Goal: Transaction & Acquisition: Purchase product/service

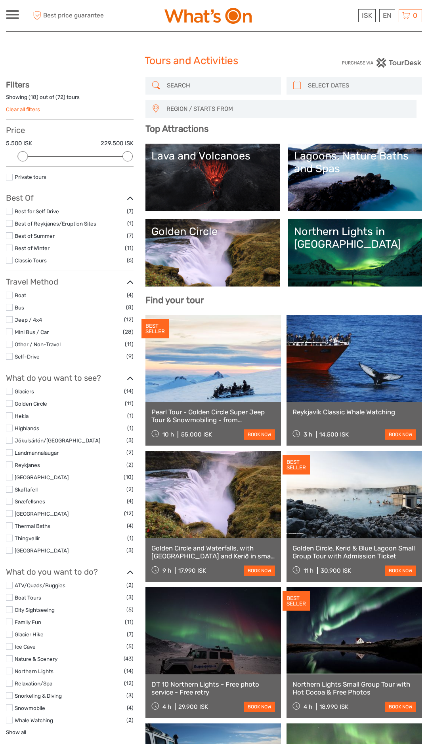
select select
click at [388, 17] on div "EN English Español Deutsch" at bounding box center [387, 15] width 16 height 13
click at [376, 32] on link "English" at bounding box center [377, 32] width 33 height 14
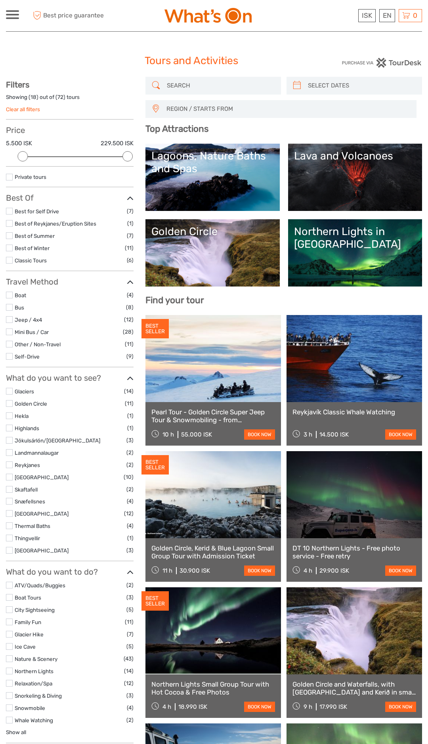
select select
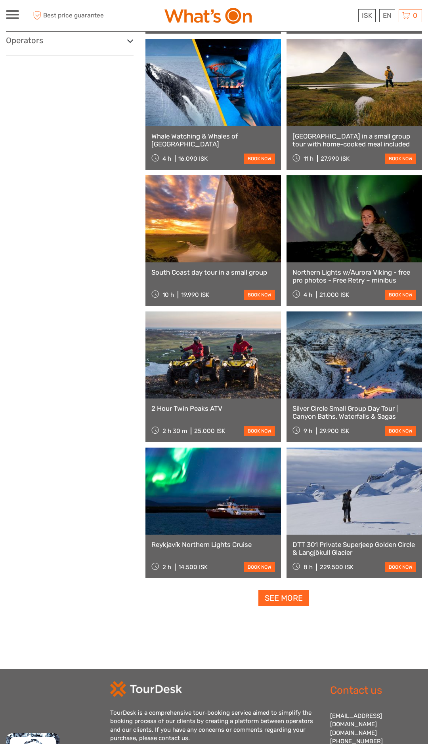
scroll to position [958, 0]
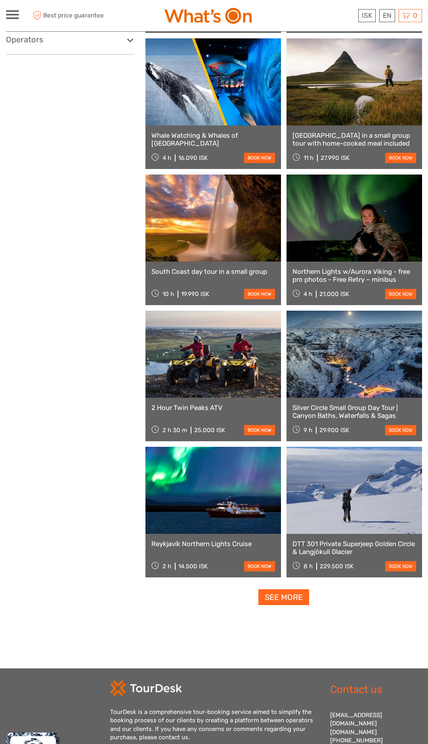
click at [420, 430] on div "Silver Circle Small Group Day Tour | Canyon Baths, Waterfalls & Sagas 9 h 29.90…" at bounding box center [353, 420] width 135 height 44
click at [415, 417] on link "Silver Circle Small Group Day Tour | Canyon Baths, Waterfalls & Sagas" at bounding box center [354, 412] width 124 height 16
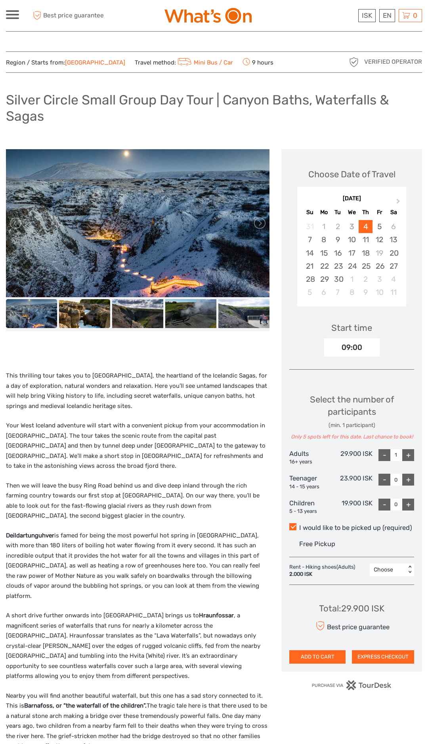
click at [77, 314] on img at bounding box center [84, 313] width 51 height 29
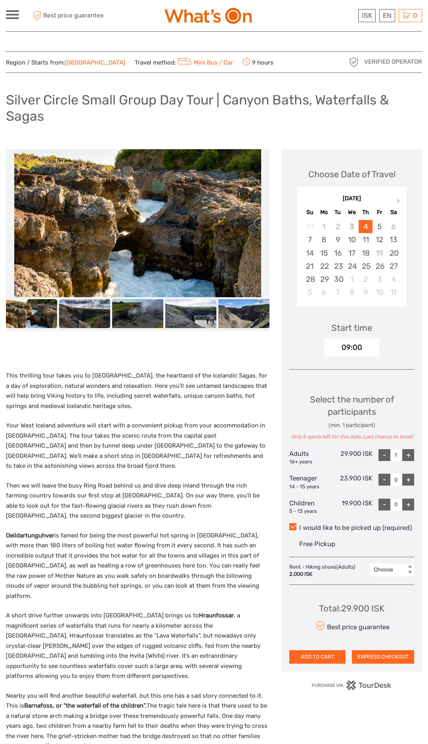
click at [93, 320] on img at bounding box center [84, 313] width 51 height 29
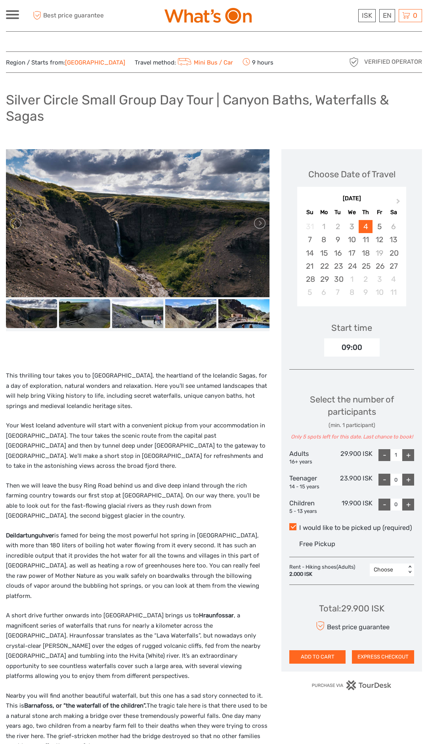
click at [101, 319] on img at bounding box center [84, 313] width 51 height 29
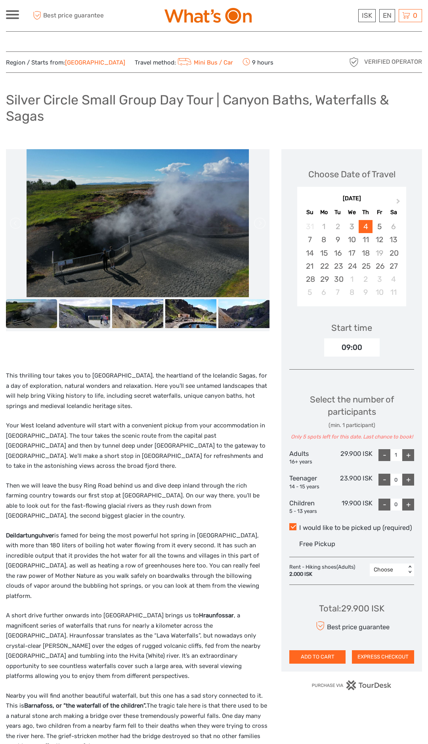
click at [97, 318] on img at bounding box center [84, 313] width 51 height 29
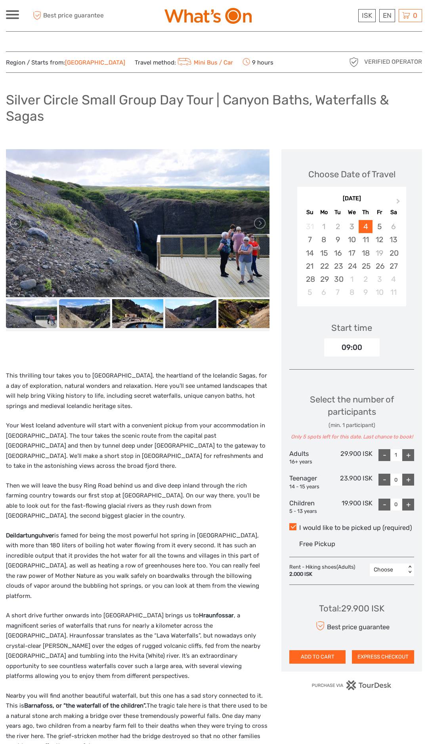
click at [95, 319] on img at bounding box center [84, 313] width 51 height 29
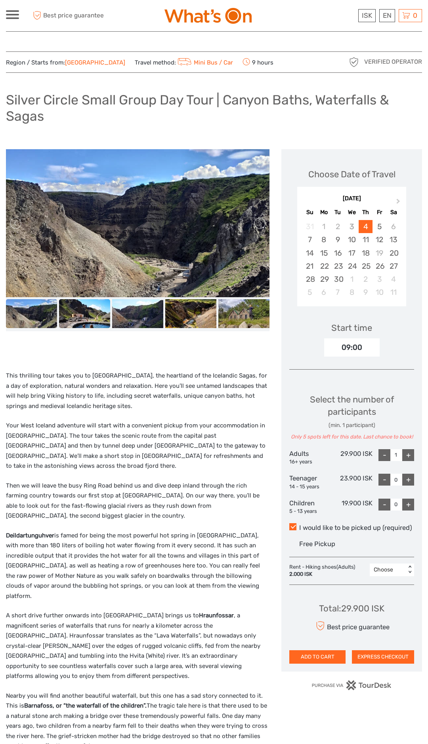
click at [94, 317] on img at bounding box center [84, 313] width 51 height 29
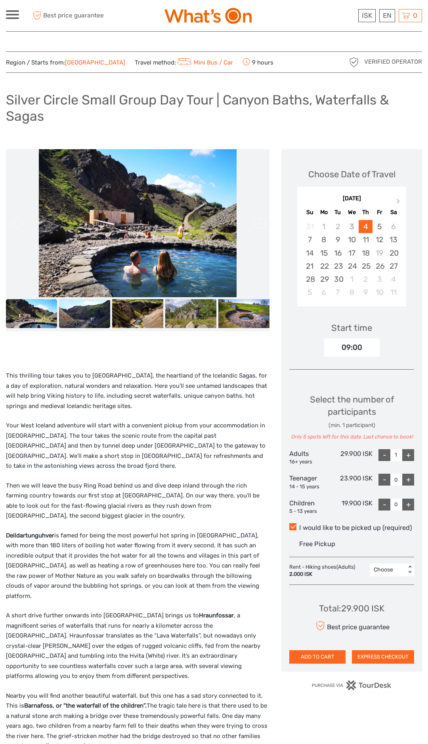
click at [97, 319] on img at bounding box center [84, 313] width 51 height 29
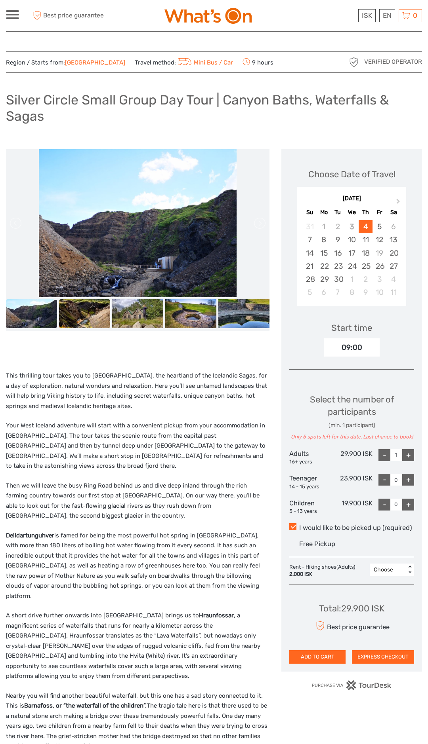
click at [87, 320] on img at bounding box center [84, 313] width 51 height 29
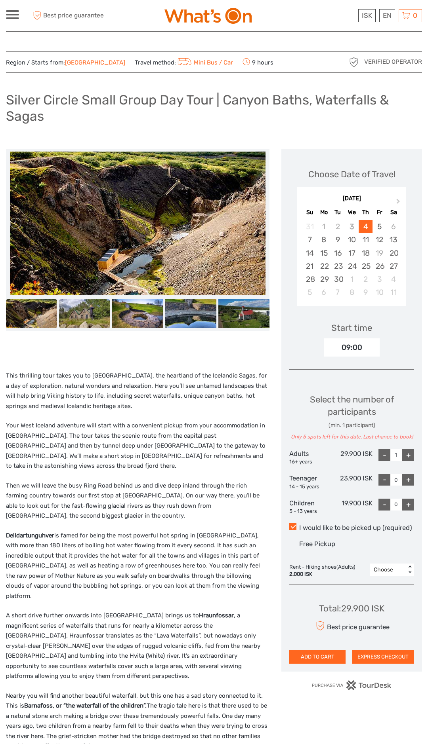
click at [92, 319] on img at bounding box center [84, 313] width 51 height 29
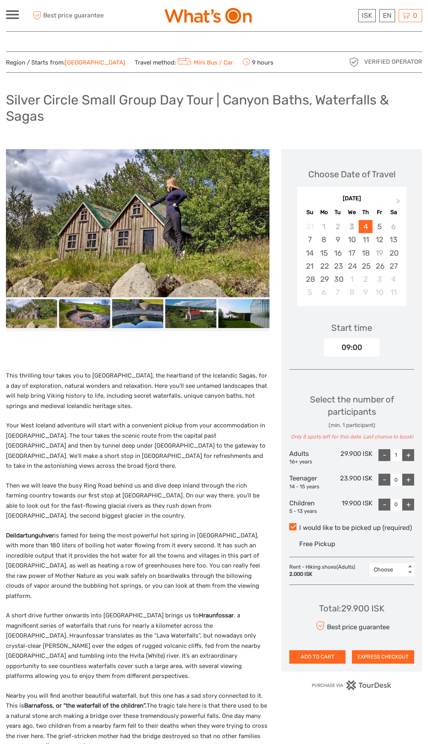
click at [94, 318] on img at bounding box center [84, 313] width 51 height 29
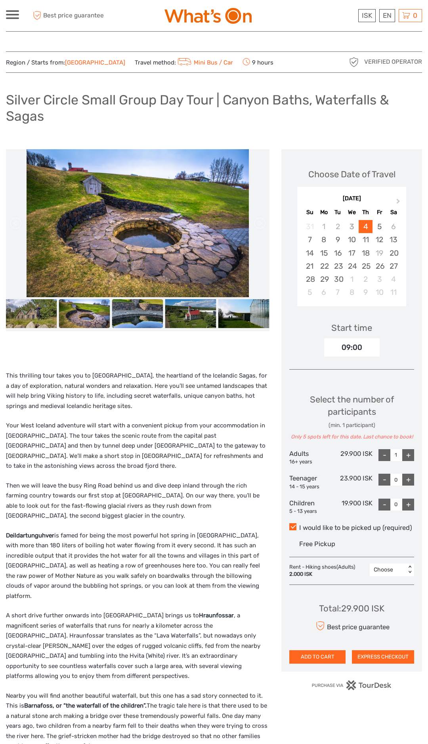
click at [123, 317] on img at bounding box center [137, 313] width 51 height 29
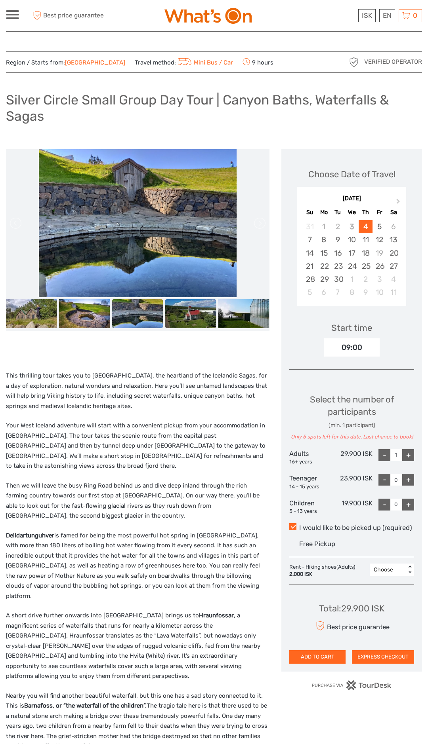
click at [184, 319] on img at bounding box center [190, 313] width 51 height 29
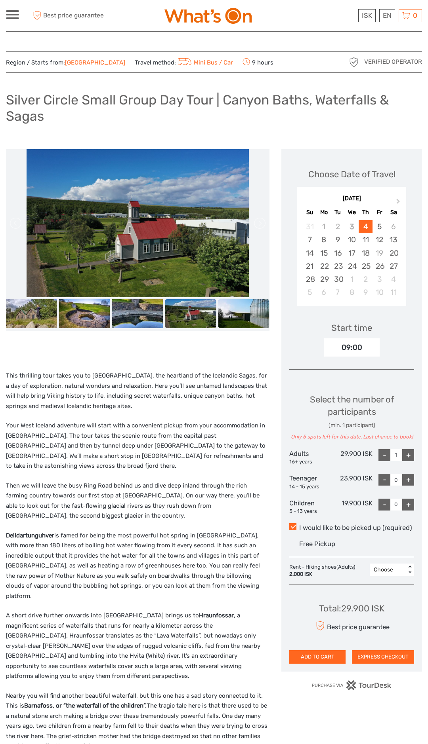
click at [239, 318] on img at bounding box center [243, 313] width 51 height 29
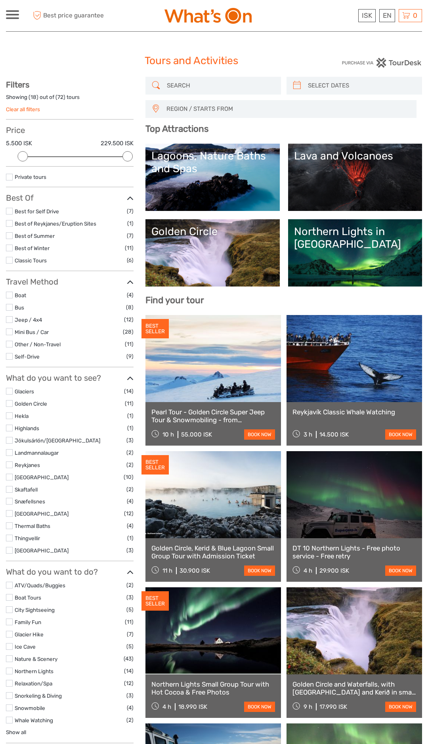
select select
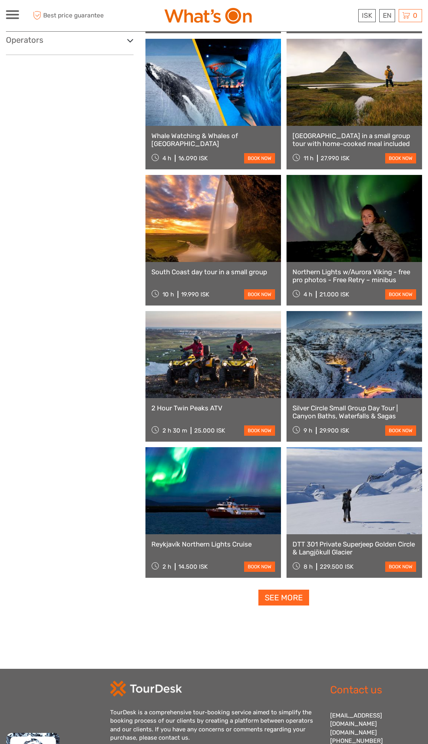
scroll to position [957, 0]
